Goal: Information Seeking & Learning: Learn about a topic

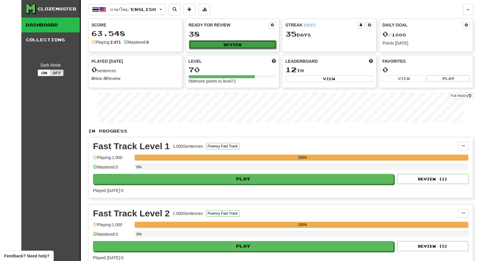
click at [226, 44] on button "Review" at bounding box center [233, 44] width 88 height 9
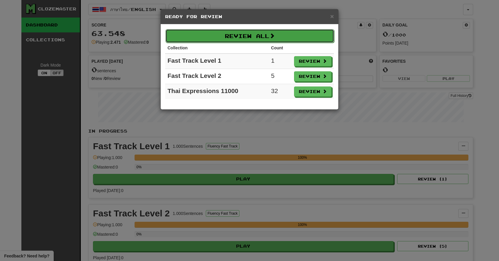
click at [268, 38] on button "Review All" at bounding box center [250, 36] width 169 height 14
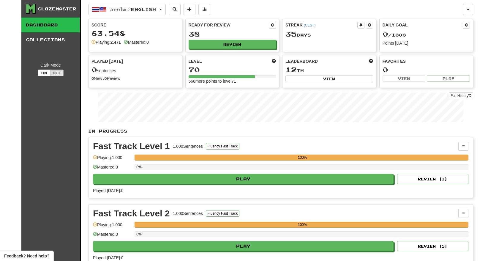
select select "**"
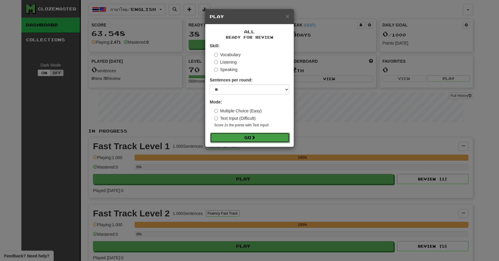
click at [250, 136] on button "Go" at bounding box center [250, 138] width 80 height 10
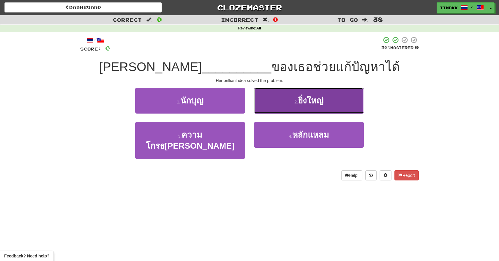
click at [302, 99] on span "ยิ่งใหญ่" at bounding box center [311, 100] width 26 height 9
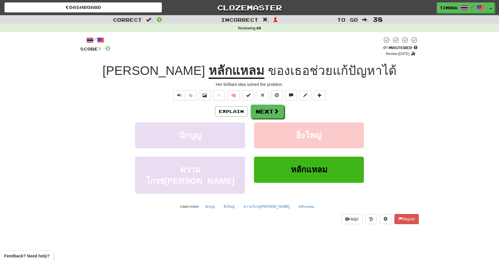
click at [218, 73] on u "หลักแหลม" at bounding box center [237, 71] width 56 height 15
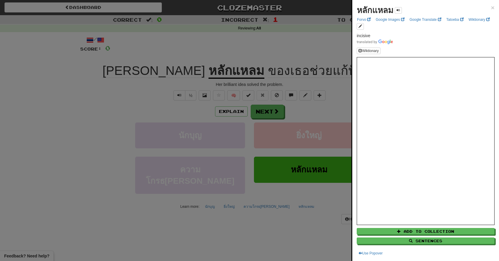
click at [300, 76] on div at bounding box center [249, 130] width 499 height 261
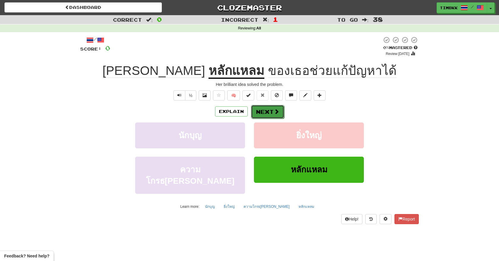
click at [278, 110] on span at bounding box center [276, 111] width 5 height 5
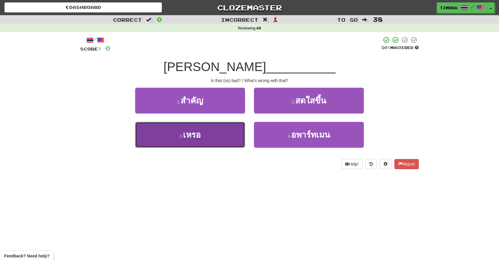
click at [235, 142] on button "3 . เหรอ" at bounding box center [190, 135] width 110 height 26
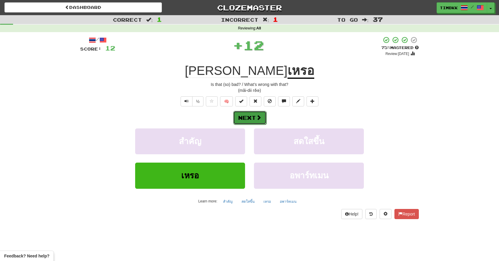
click at [262, 121] on button "Next" at bounding box center [249, 118] width 33 height 14
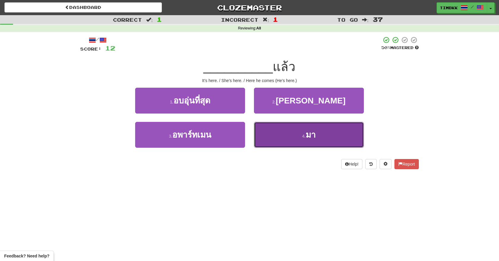
click at [277, 131] on button "4 . มา" at bounding box center [309, 135] width 110 height 26
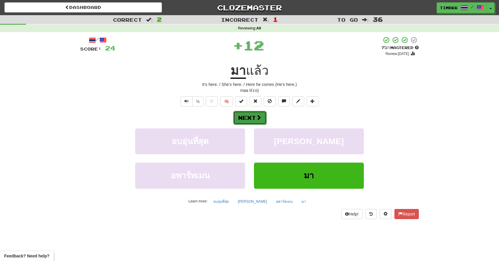
click at [256, 118] on button "Next" at bounding box center [249, 118] width 33 height 14
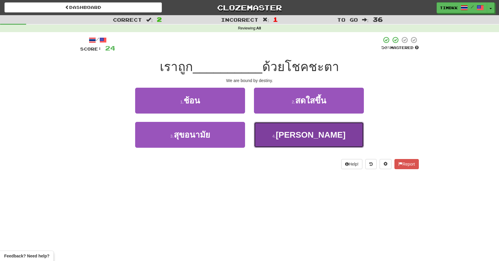
click at [273, 128] on button "4 . ลิขิต" at bounding box center [309, 135] width 110 height 26
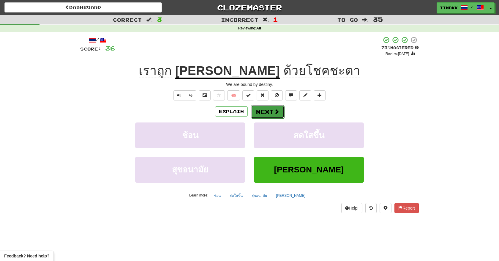
click at [270, 108] on button "Next" at bounding box center [267, 112] width 33 height 14
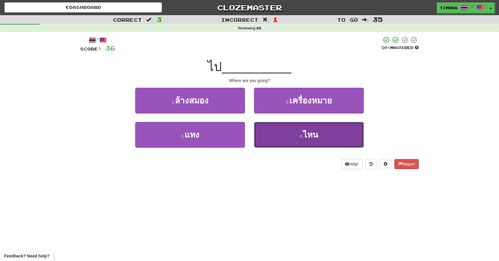
click at [283, 136] on button "4 . ไหน" at bounding box center [309, 135] width 110 height 26
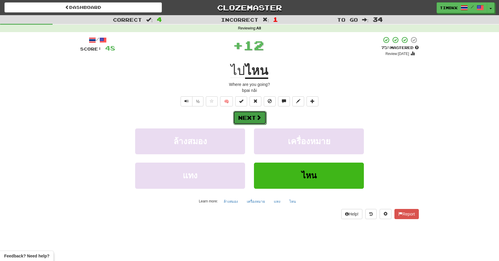
click at [257, 117] on span at bounding box center [258, 117] width 5 height 5
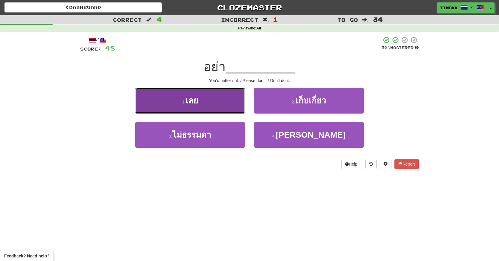
click at [230, 110] on button "1 . เลย" at bounding box center [190, 101] width 110 height 26
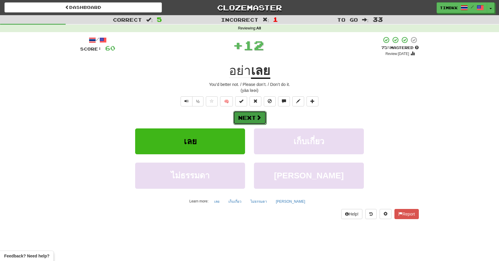
click at [255, 119] on button "Next" at bounding box center [249, 118] width 33 height 14
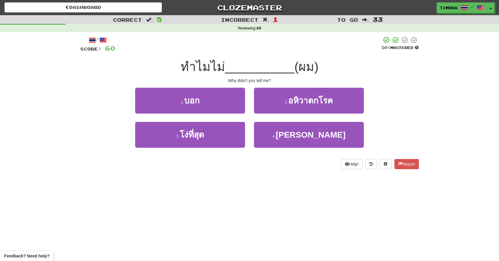
click at [212, 115] on div "1 . บอก" at bounding box center [190, 105] width 119 height 34
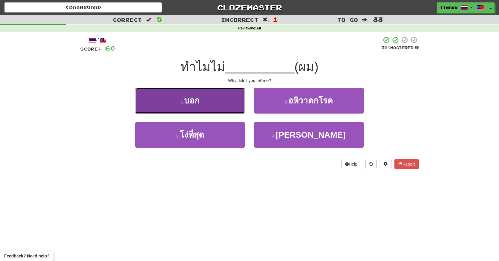
click at [211, 101] on button "1 . บอก" at bounding box center [190, 101] width 110 height 26
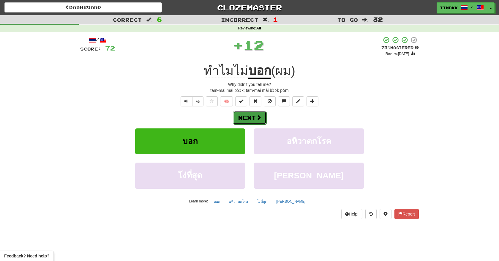
click at [252, 119] on button "Next" at bounding box center [249, 118] width 33 height 14
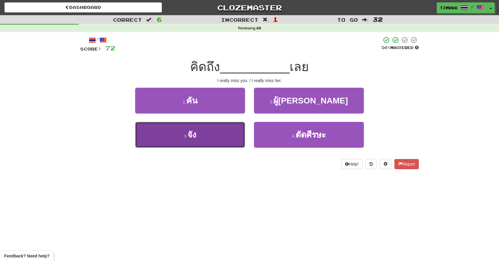
click at [225, 139] on button "3 . จัง" at bounding box center [190, 135] width 110 height 26
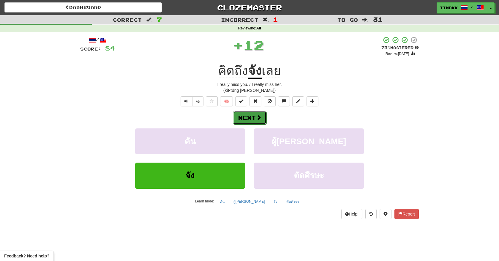
click at [241, 120] on button "Next" at bounding box center [249, 118] width 33 height 14
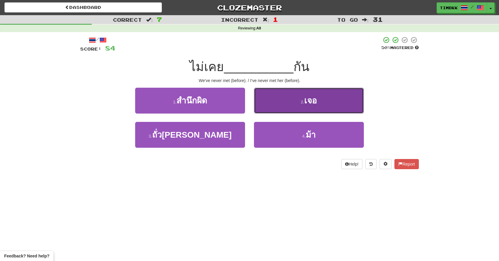
click at [259, 108] on button "2 . เจอ" at bounding box center [309, 101] width 110 height 26
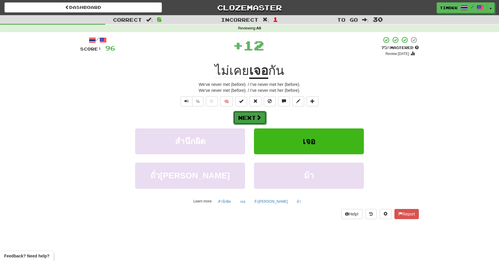
click at [253, 116] on button "Next" at bounding box center [249, 118] width 33 height 14
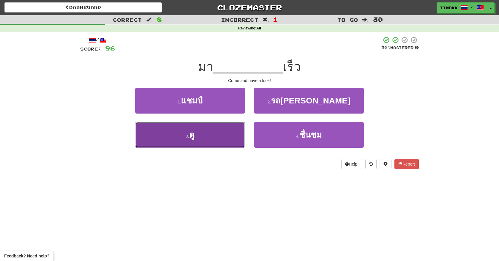
click at [228, 141] on button "3 . ดู" at bounding box center [190, 135] width 110 height 26
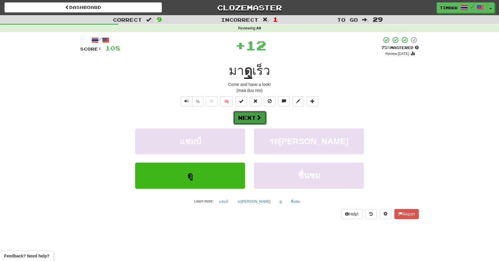
click at [254, 122] on button "Next" at bounding box center [249, 118] width 33 height 14
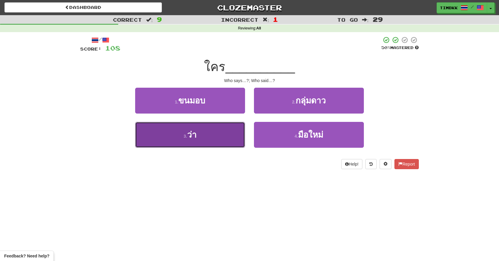
click at [228, 137] on button "3 . ว่า" at bounding box center [190, 135] width 110 height 26
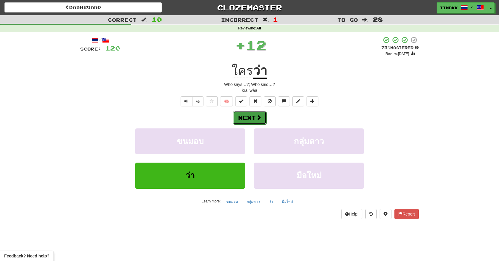
click at [249, 119] on button "Next" at bounding box center [249, 118] width 33 height 14
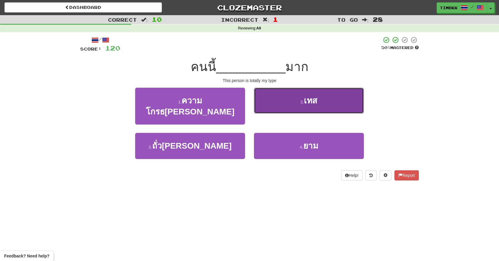
click at [264, 108] on button "2 . เทส" at bounding box center [309, 101] width 110 height 26
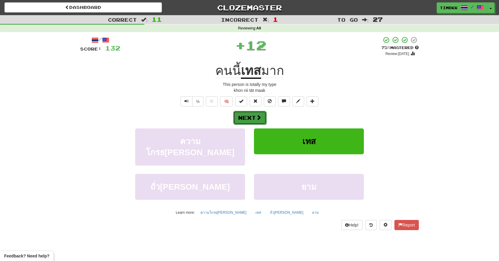
click at [250, 121] on button "Next" at bounding box center [249, 118] width 33 height 14
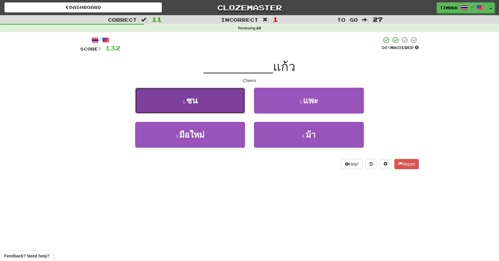
click at [214, 108] on button "1 . ชน" at bounding box center [190, 101] width 110 height 26
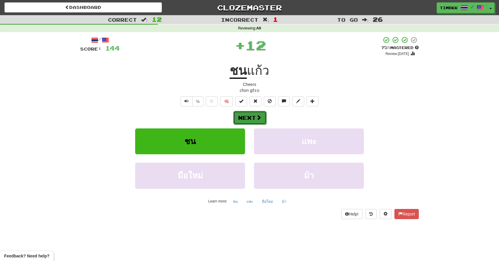
click at [250, 119] on button "Next" at bounding box center [249, 118] width 33 height 14
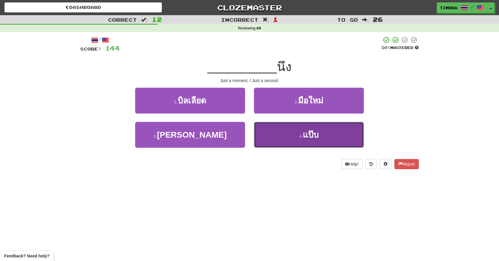
click at [260, 129] on button "4 . แป๊บ" at bounding box center [309, 135] width 110 height 26
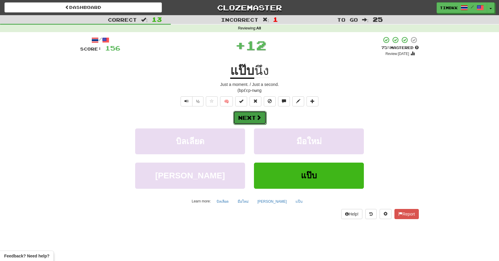
click at [254, 122] on button "Next" at bounding box center [249, 118] width 33 height 14
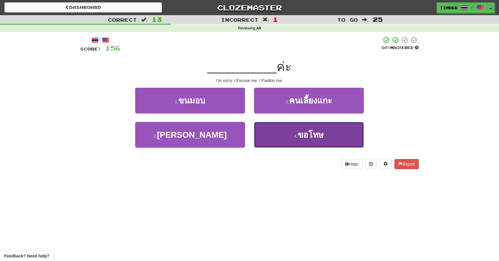
click at [269, 133] on button "4 . ขอโทษ" at bounding box center [309, 135] width 110 height 26
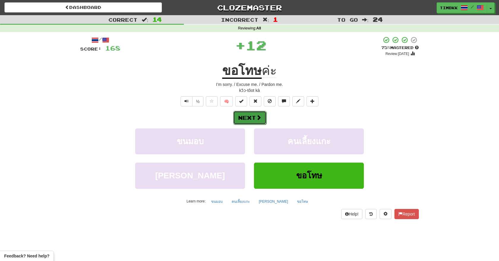
click at [253, 118] on button "Next" at bounding box center [249, 118] width 33 height 14
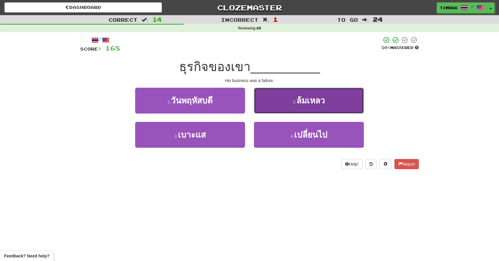
click at [265, 108] on button "2 . ล้มเหลว" at bounding box center [309, 101] width 110 height 26
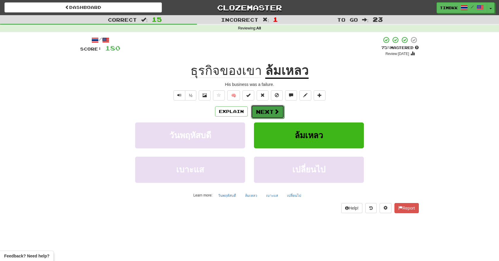
click at [265, 108] on button "Next" at bounding box center [267, 112] width 33 height 14
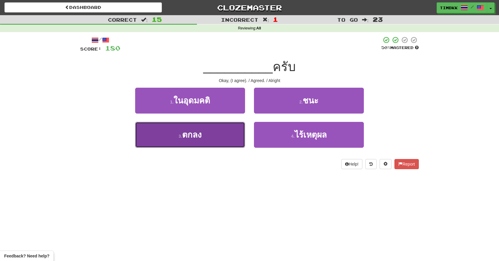
click at [243, 131] on button "3 . ตกลง" at bounding box center [190, 135] width 110 height 26
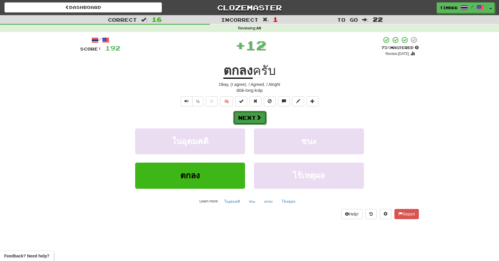
click at [249, 120] on button "Next" at bounding box center [249, 118] width 33 height 14
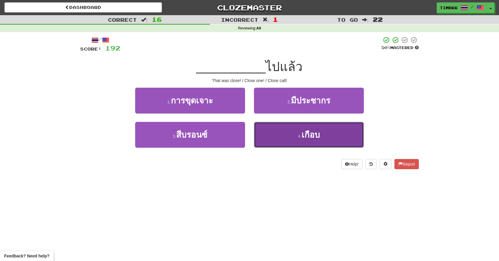
click at [280, 139] on button "4 . เกือบ" at bounding box center [309, 135] width 110 height 26
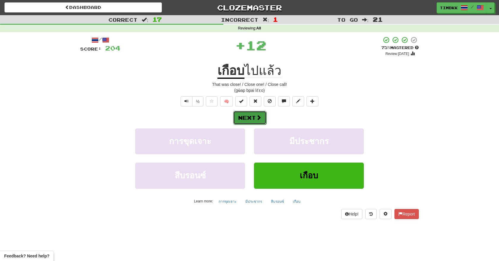
click at [259, 120] on span at bounding box center [258, 117] width 5 height 5
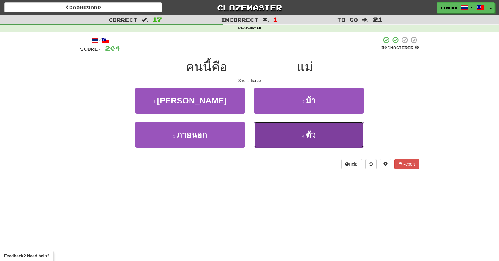
click at [275, 134] on button "4 . ตัว" at bounding box center [309, 135] width 110 height 26
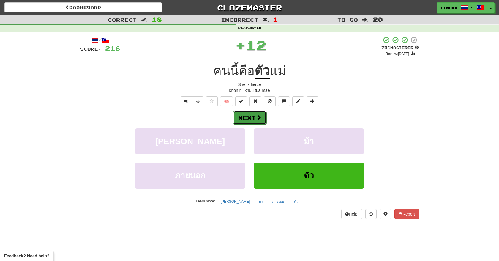
click at [253, 120] on button "Next" at bounding box center [249, 118] width 33 height 14
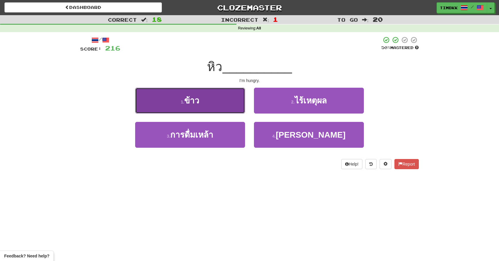
click at [220, 105] on button "1 . ข้าว" at bounding box center [190, 101] width 110 height 26
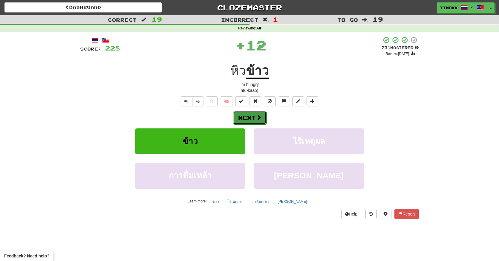
click at [256, 120] on span at bounding box center [258, 117] width 5 height 5
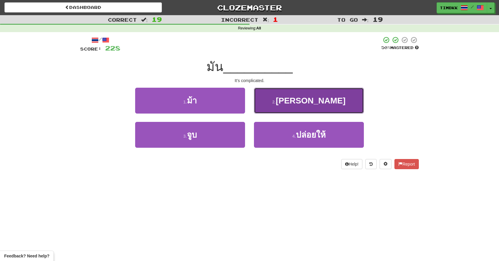
click at [259, 109] on button "2 . ซับซ้อน" at bounding box center [309, 101] width 110 height 26
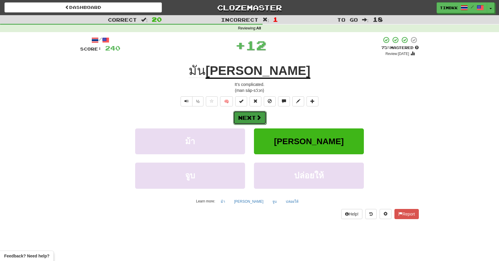
click at [249, 118] on button "Next" at bounding box center [249, 118] width 33 height 14
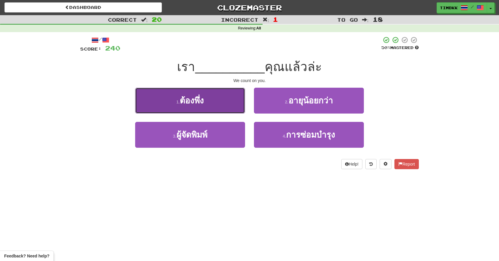
click at [221, 107] on button "1 . ต้องพึ่ง" at bounding box center [190, 101] width 110 height 26
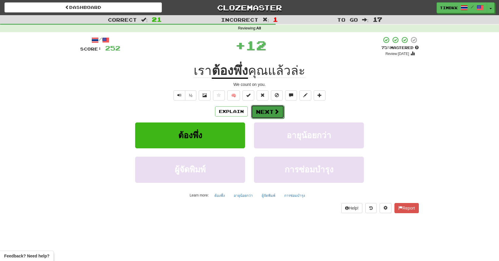
click at [256, 114] on button "Next" at bounding box center [267, 112] width 33 height 14
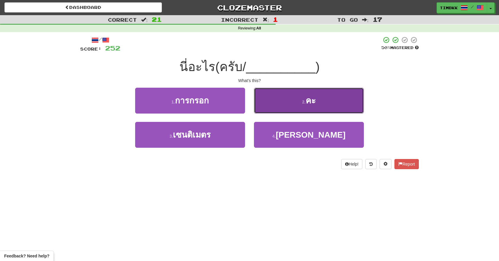
click at [265, 106] on button "2 . คะ" at bounding box center [309, 101] width 110 height 26
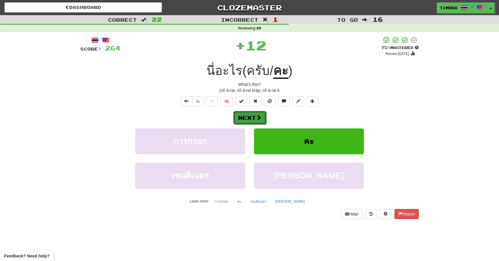
click at [250, 121] on button "Next" at bounding box center [249, 118] width 33 height 14
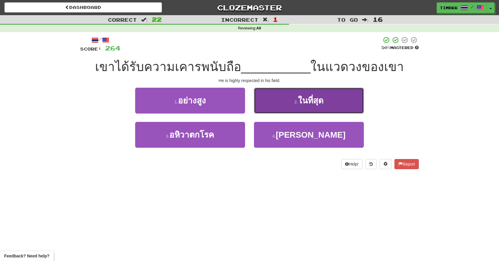
click at [271, 101] on button "2 . ในที่สุด" at bounding box center [309, 101] width 110 height 26
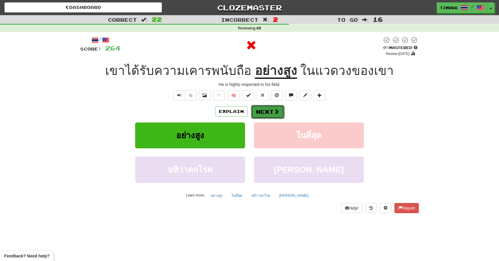
click at [266, 113] on button "Next" at bounding box center [267, 112] width 33 height 14
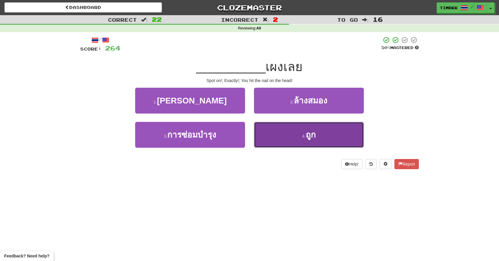
click at [288, 137] on button "4 . ถูก" at bounding box center [309, 135] width 110 height 26
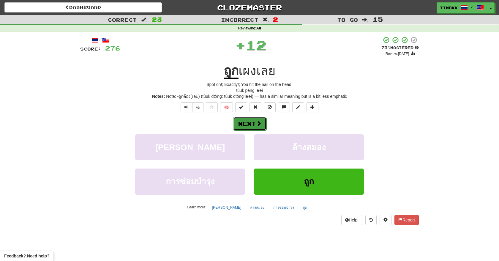
click at [265, 123] on button "Next" at bounding box center [249, 124] width 33 height 14
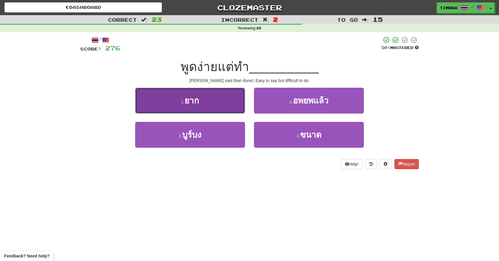
click at [235, 107] on button "1 . ยาก" at bounding box center [190, 101] width 110 height 26
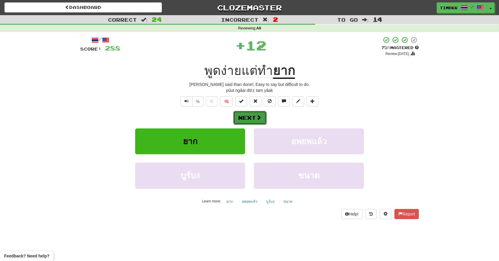
click at [246, 119] on button "Next" at bounding box center [249, 118] width 33 height 14
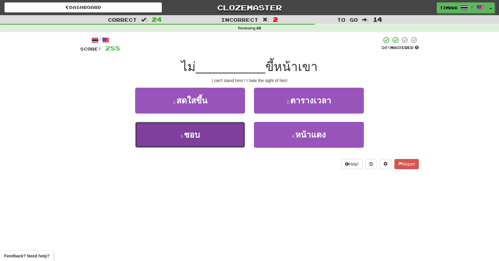
click at [228, 128] on button "3 . ชอบ" at bounding box center [190, 135] width 110 height 26
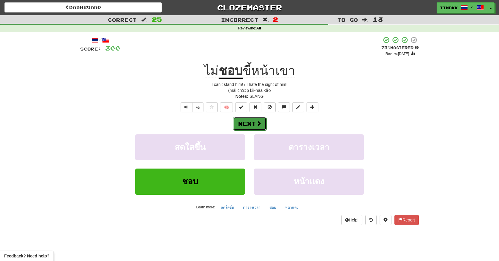
click at [256, 121] on span at bounding box center [258, 123] width 5 height 5
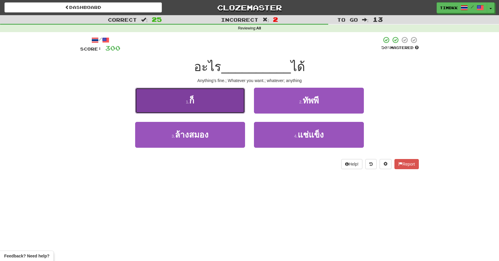
click at [231, 107] on button "1 . ก็" at bounding box center [190, 101] width 110 height 26
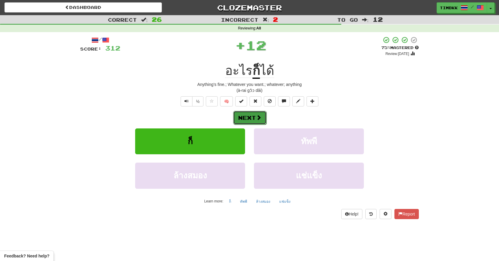
click at [254, 120] on button "Next" at bounding box center [249, 118] width 33 height 14
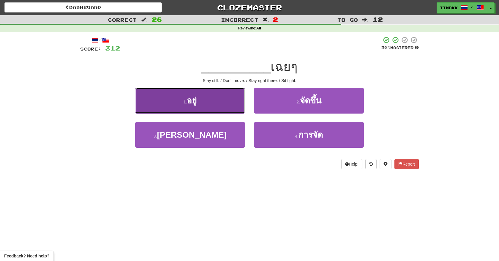
click at [224, 105] on button "1 . อยู่" at bounding box center [190, 101] width 110 height 26
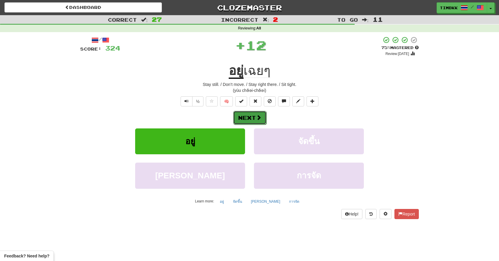
click at [263, 123] on button "Next" at bounding box center [249, 118] width 33 height 14
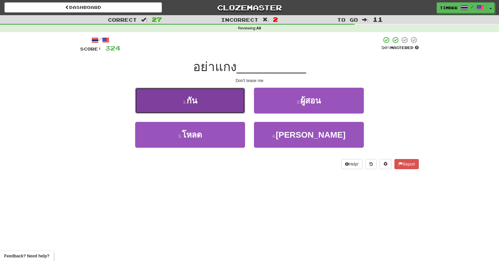
click at [233, 111] on button "1 . กัน" at bounding box center [190, 101] width 110 height 26
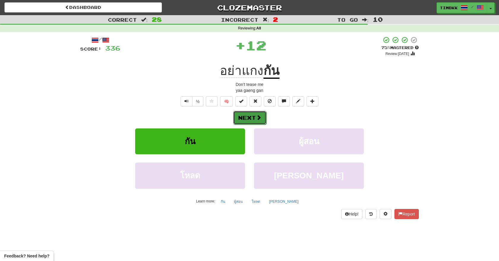
click at [250, 116] on button "Next" at bounding box center [249, 118] width 33 height 14
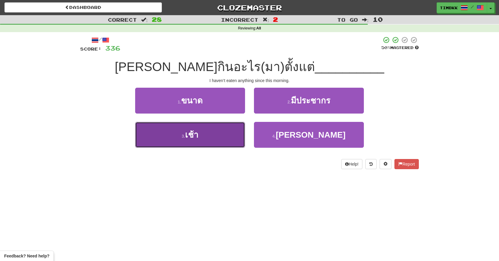
click at [235, 130] on button "3 . เช้า" at bounding box center [190, 135] width 110 height 26
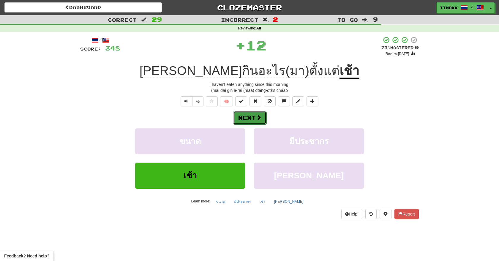
click at [251, 122] on button "Next" at bounding box center [249, 118] width 33 height 14
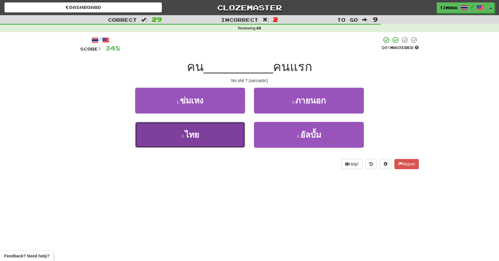
click at [232, 128] on button "3 . ไทย" at bounding box center [190, 135] width 110 height 26
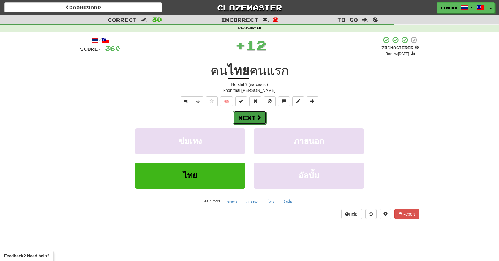
click at [248, 119] on button "Next" at bounding box center [249, 118] width 33 height 14
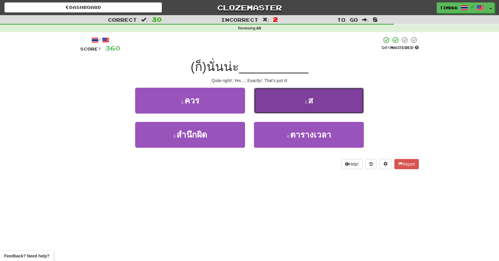
click at [270, 108] on button "2 . ส" at bounding box center [309, 101] width 110 height 26
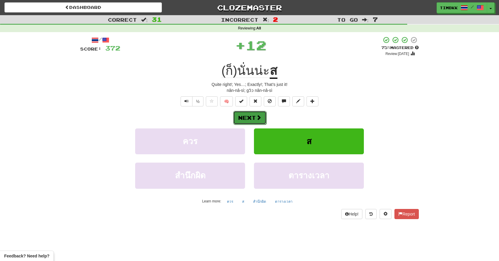
click at [250, 118] on button "Next" at bounding box center [249, 118] width 33 height 14
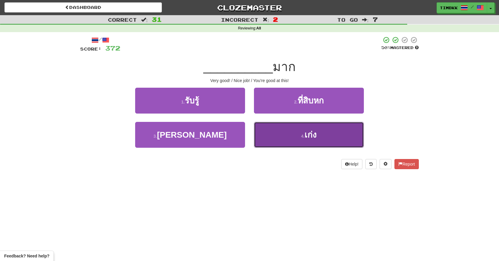
click at [284, 139] on button "4 . เก่ง" at bounding box center [309, 135] width 110 height 26
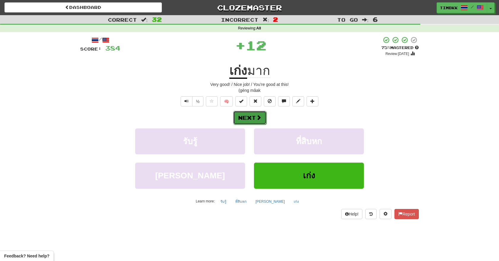
click at [257, 120] on span at bounding box center [258, 117] width 5 height 5
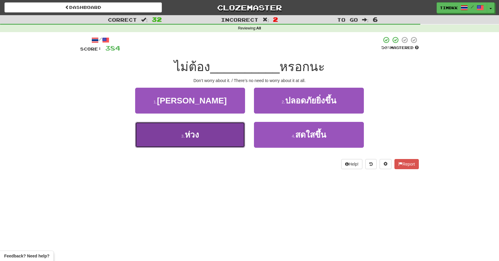
click at [232, 133] on button "3 . ห่วง" at bounding box center [190, 135] width 110 height 26
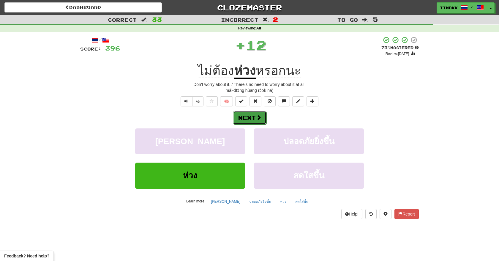
click at [255, 119] on button "Next" at bounding box center [249, 118] width 33 height 14
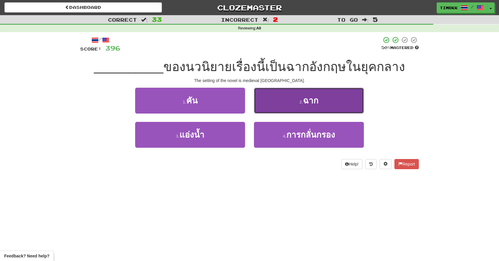
click at [269, 110] on button "2 . ฉาก" at bounding box center [309, 101] width 110 height 26
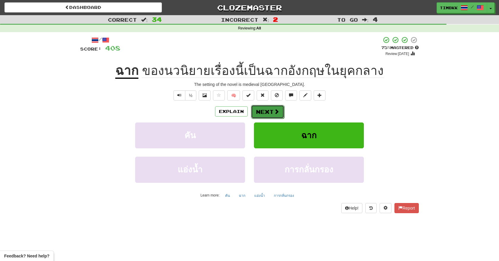
click at [275, 112] on span at bounding box center [276, 111] width 5 height 5
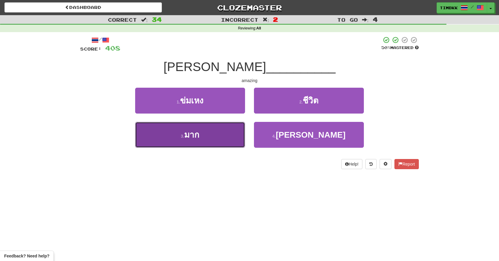
click at [235, 128] on button "3 . มาก" at bounding box center [190, 135] width 110 height 26
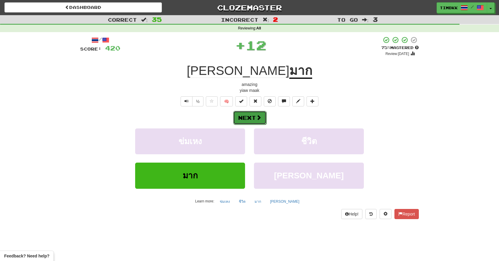
click at [251, 116] on button "Next" at bounding box center [249, 118] width 33 height 14
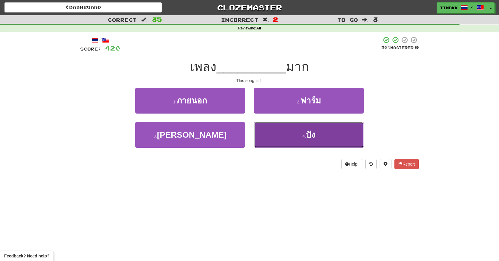
click at [270, 132] on button "4 . ปัง" at bounding box center [309, 135] width 110 height 26
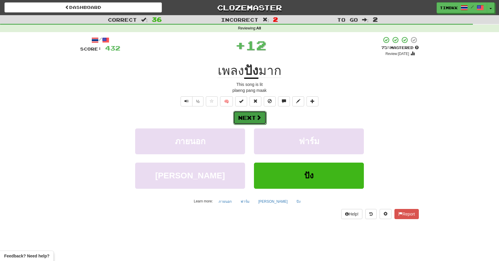
click at [256, 121] on button "Next" at bounding box center [249, 118] width 33 height 14
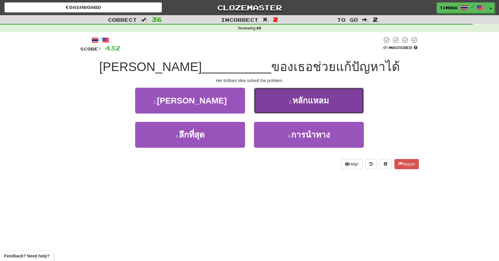
click at [267, 109] on button "2 . หลักแหลม" at bounding box center [309, 101] width 110 height 26
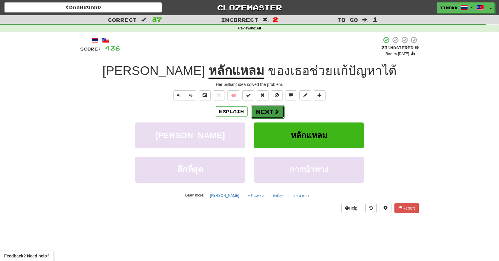
click at [267, 109] on button "Next" at bounding box center [267, 112] width 33 height 14
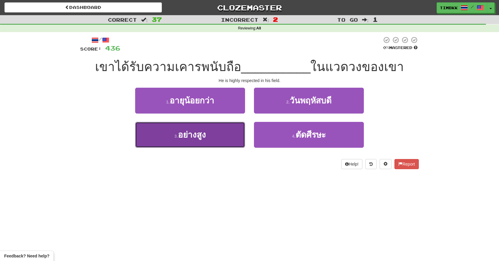
click at [242, 128] on button "3 . อย่างสูง" at bounding box center [190, 135] width 110 height 26
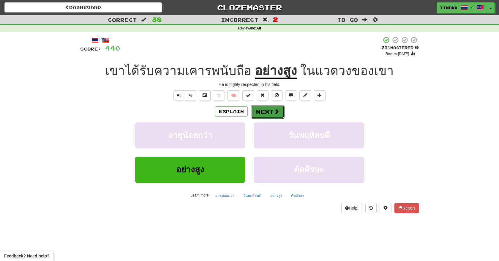
click at [271, 114] on button "Next" at bounding box center [267, 112] width 33 height 14
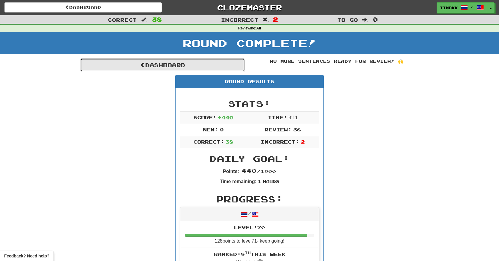
click at [227, 62] on link "Dashboard" at bounding box center [162, 65] width 165 height 14
